Goal: Obtain resource: Download file/media

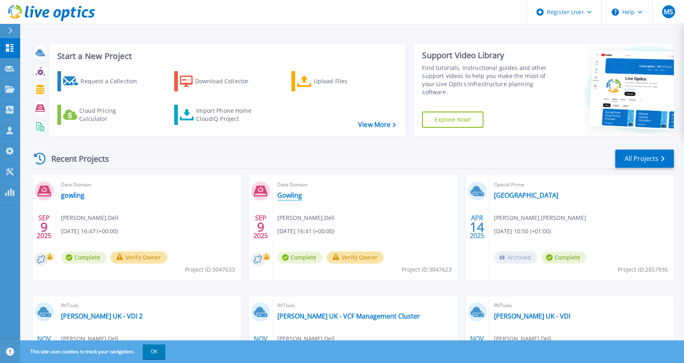
click at [290, 193] on link "Gowling" at bounding box center [289, 195] width 25 height 8
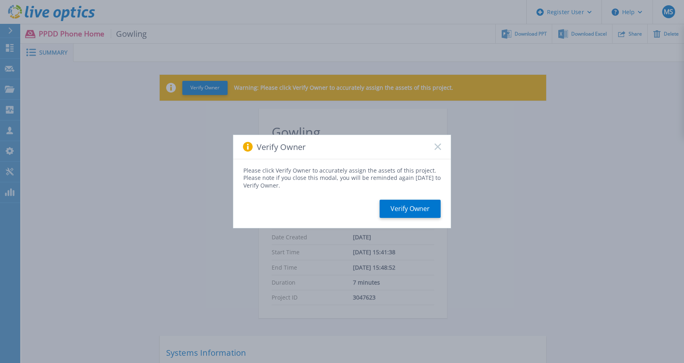
click at [443, 147] on div "Verify Owner" at bounding box center [342, 147] width 218 height 24
click at [439, 145] on rect at bounding box center [437, 147] width 7 height 7
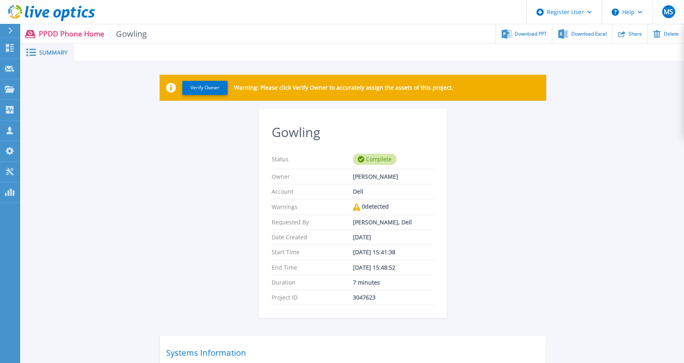
click at [439, 145] on section "Gowling Status Complete Owner [PERSON_NAME] Account Dell Warnings 0 detected Re…" at bounding box center [353, 213] width 188 height 209
click at [534, 36] on span "Download PPT" at bounding box center [531, 33] width 32 height 5
